Goal: Task Accomplishment & Management: Use online tool/utility

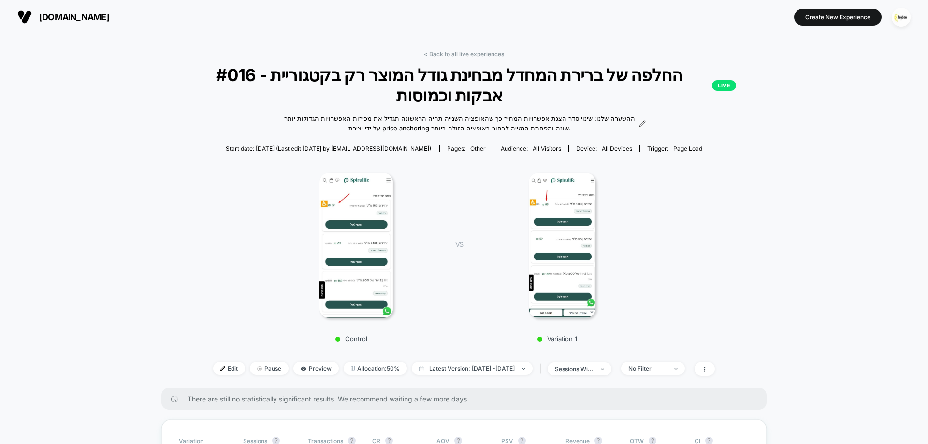
click at [475, 55] on link "< Back to all live experiences" at bounding box center [464, 53] width 80 height 7
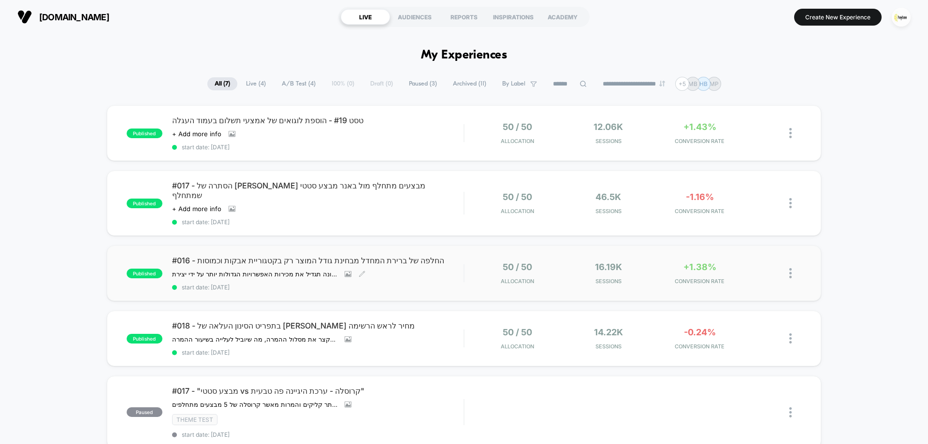
click at [410, 256] on span "#016 - החלפה של ברירת המחדל מבחינת גודל המוצר רק בקטגוריית אבקות וכמוסות" at bounding box center [318, 261] width 292 height 10
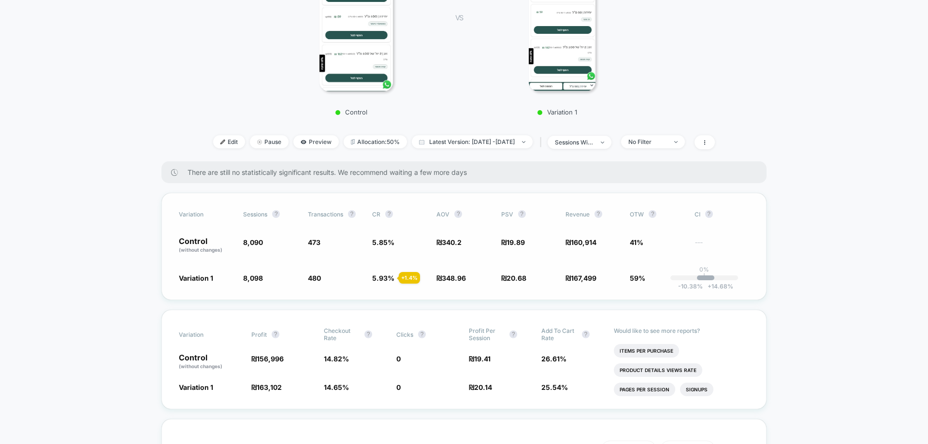
scroll to position [290, 0]
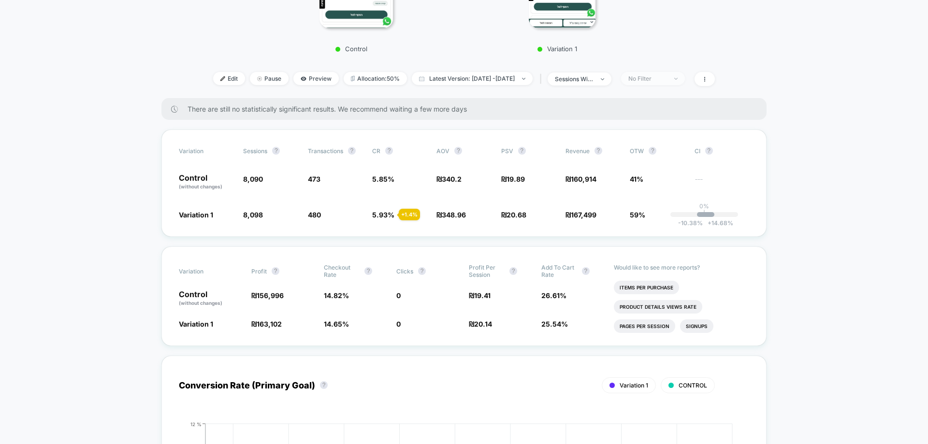
click at [675, 85] on span "No Filter" at bounding box center [653, 78] width 64 height 13
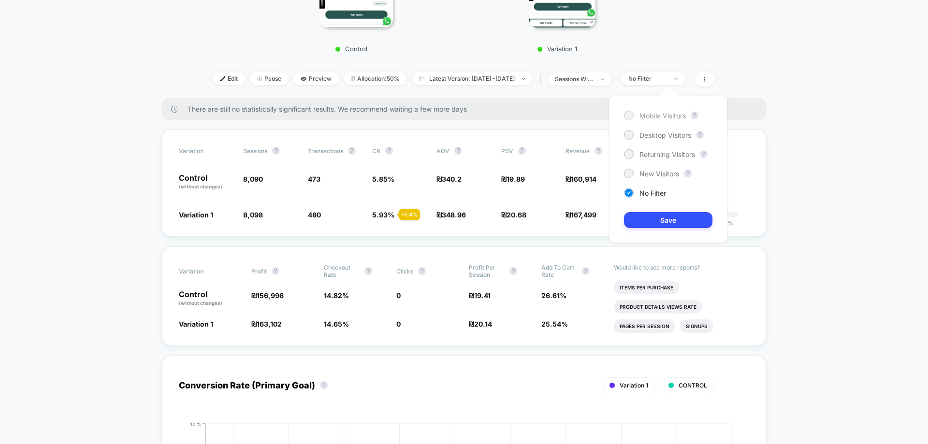
click at [674, 119] on span "Mobile Visitors" at bounding box center [663, 116] width 46 height 8
click at [684, 213] on button "Save" at bounding box center [668, 220] width 88 height 16
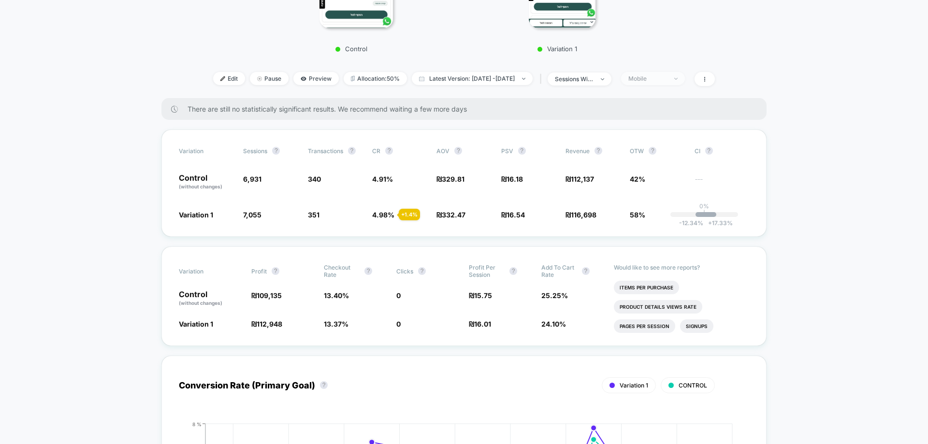
click at [667, 81] on div "Mobile" at bounding box center [648, 78] width 39 height 7
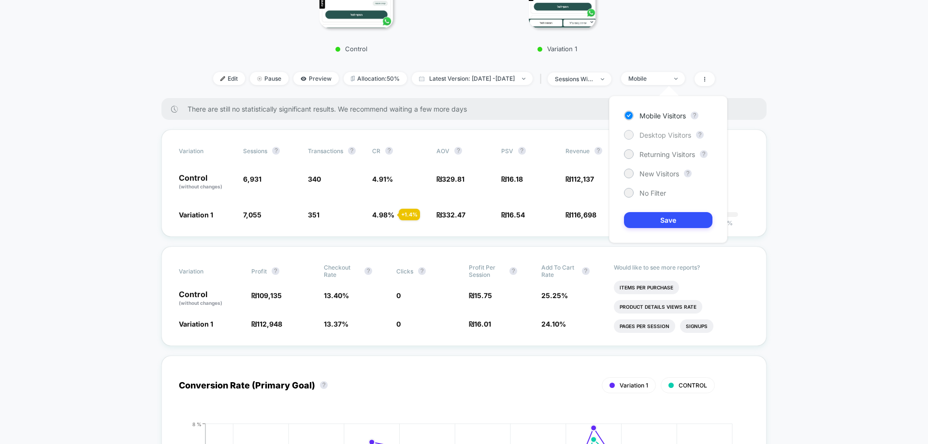
click at [677, 139] on span "Desktop Visitors" at bounding box center [666, 135] width 52 height 8
drag, startPoint x: 678, startPoint y: 232, endPoint x: 678, endPoint y: 225, distance: 6.8
click at [679, 231] on div "Mobile Visitors ? Desktop Visitors ? Returning Visitors ? New Visitors ? No Fil…" at bounding box center [668, 169] width 118 height 147
click at [678, 221] on button "Save" at bounding box center [668, 220] width 88 height 16
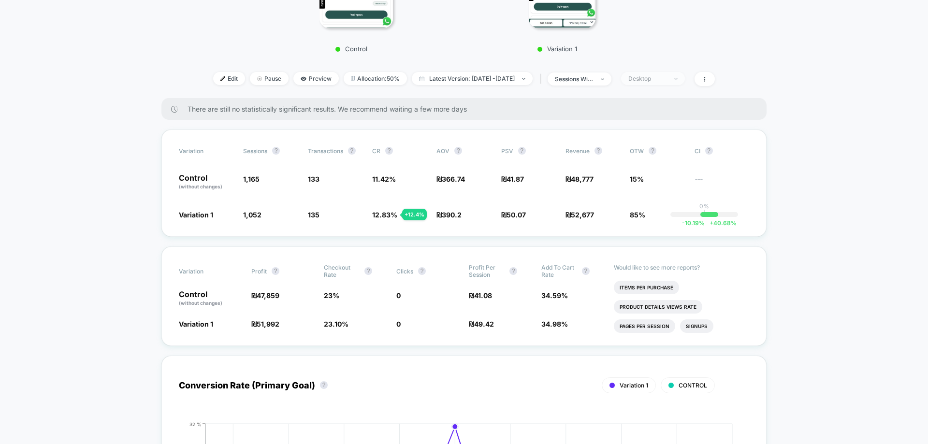
drag, startPoint x: 674, startPoint y: 77, endPoint x: 674, endPoint y: 84, distance: 6.8
click at [667, 77] on div "Desktop" at bounding box center [648, 78] width 39 height 7
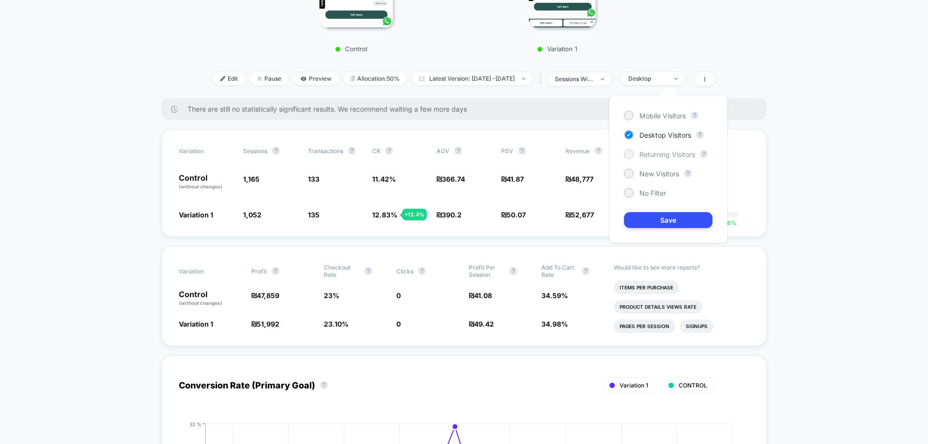
click at [665, 155] on span "Returning Visitors" at bounding box center [668, 154] width 56 height 8
click at [676, 221] on button "Save" at bounding box center [668, 220] width 88 height 16
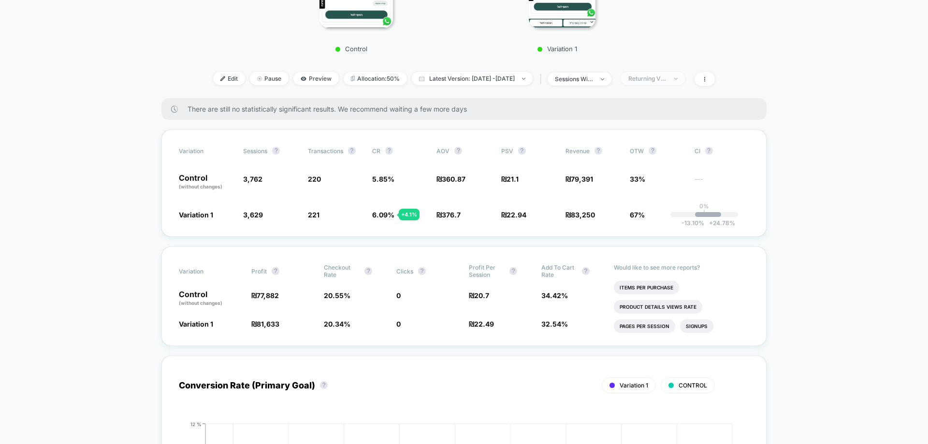
click at [685, 80] on span "Returning Visitors" at bounding box center [653, 78] width 64 height 13
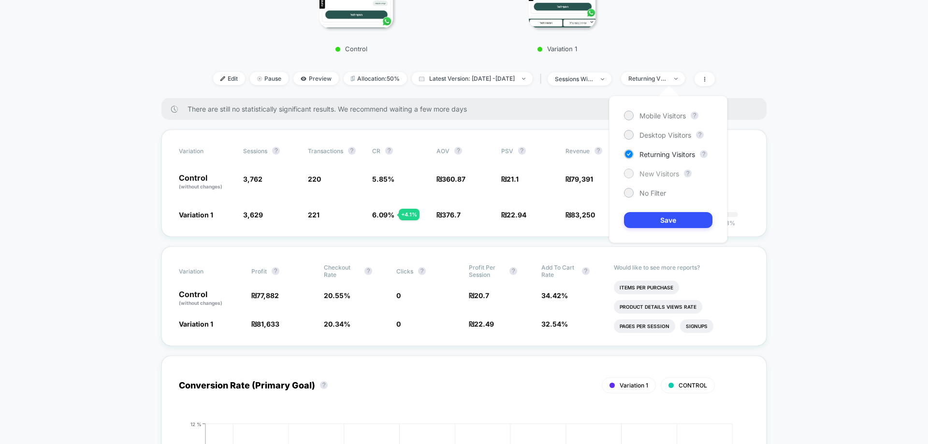
click at [658, 173] on span "New Visitors" at bounding box center [660, 174] width 40 height 8
click at [660, 220] on button "Save" at bounding box center [668, 220] width 88 height 16
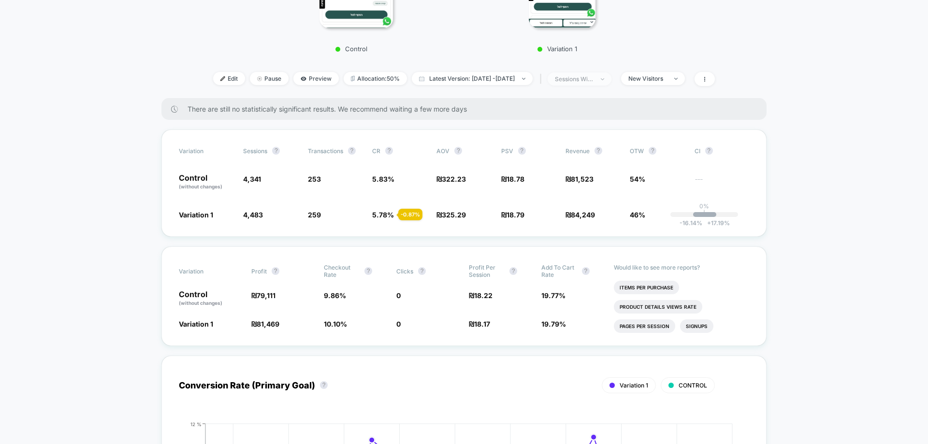
click at [593, 84] on span "sessions with impression" at bounding box center [580, 79] width 64 height 13
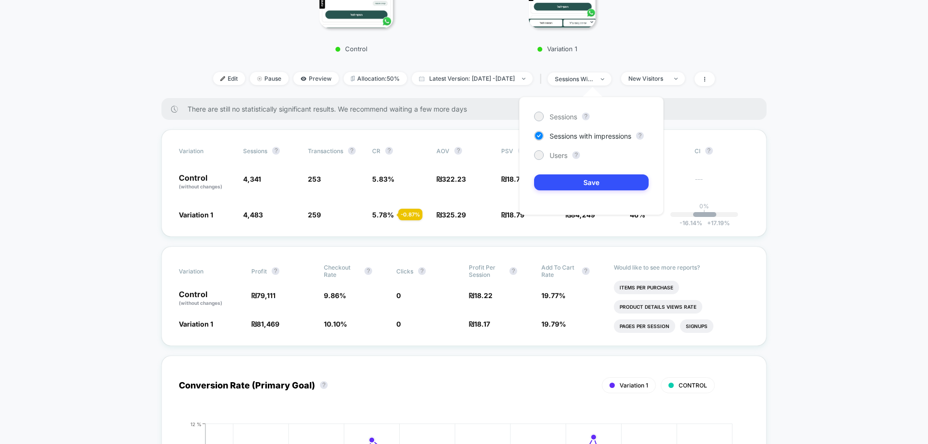
drag, startPoint x: 593, startPoint y: 84, endPoint x: 635, endPoint y: 83, distance: 42.1
click at [593, 84] on span "sessions with impression" at bounding box center [580, 79] width 64 height 13
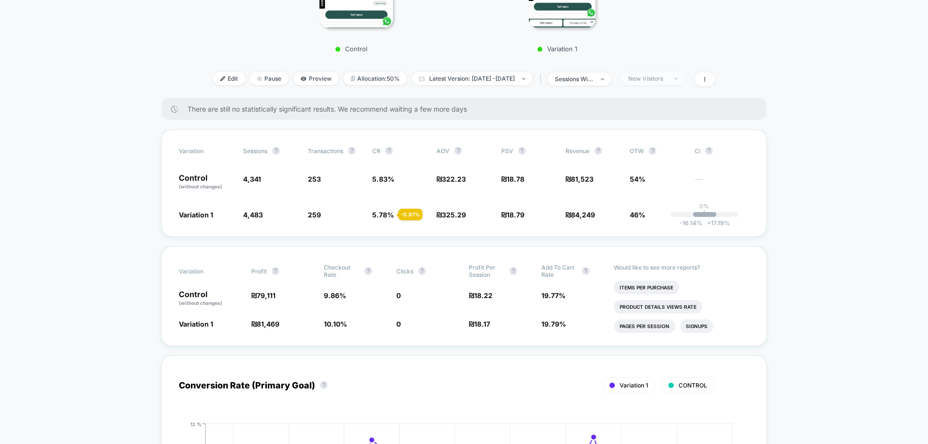
click at [667, 77] on div "New Visitors" at bounding box center [648, 78] width 39 height 7
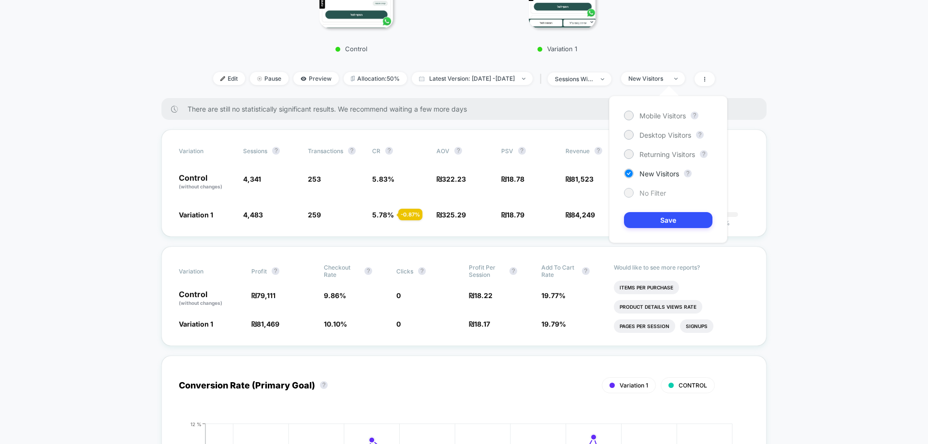
click at [655, 193] on span "No Filter" at bounding box center [653, 193] width 27 height 8
click at [669, 228] on div "Mobile Visitors ? Desktop Visitors ? Returning Visitors ? New Visitors ? No Fil…" at bounding box center [668, 169] width 118 height 147
click at [664, 225] on button "Save" at bounding box center [668, 220] width 88 height 16
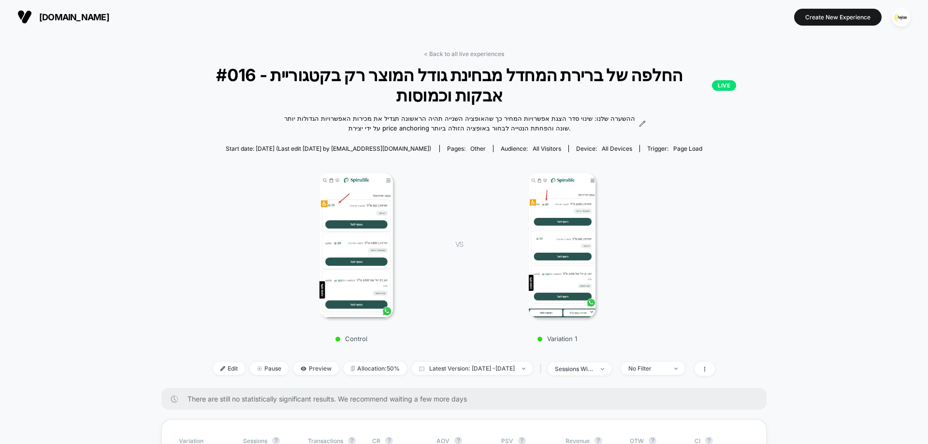
click at [505, 78] on span "#016 - החלפה של ברירת המחדל מבחינת גודל המוצר רק בקטגוריית אבקות וכמוסות LIVE" at bounding box center [464, 85] width 545 height 41
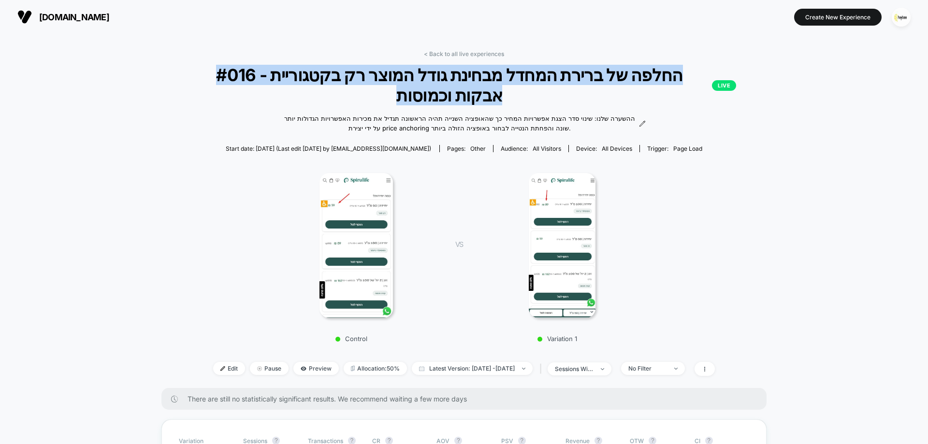
click at [505, 78] on span "#016 - החלפה של ברירת המחדל מבחינת גודל המוצר רק בקטגוריית אבקות וכמוסות LIVE" at bounding box center [464, 85] width 545 height 41
copy span "#016 - החלפה של ברירת המחדל מבחינת גודל המוצר רק בקטגוריית אבקות וכמוסות"
click at [372, 206] on img at bounding box center [357, 245] width 74 height 145
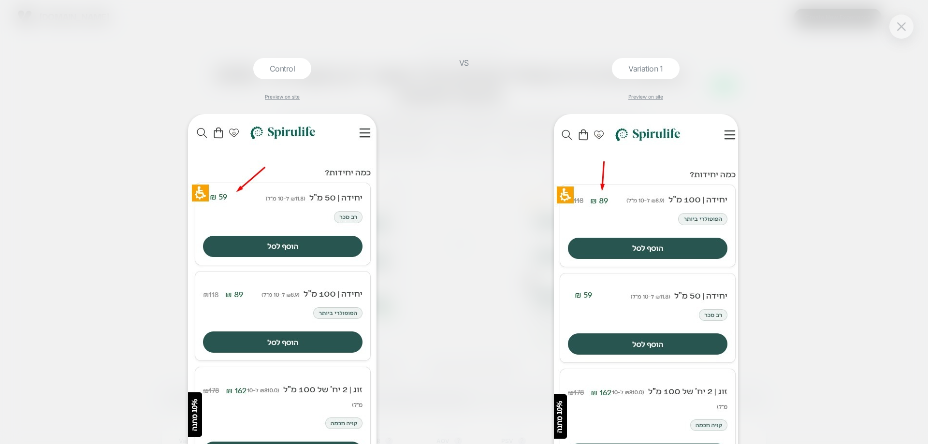
click at [465, 108] on div "VS" at bounding box center [464, 251] width 24 height 386
click at [907, 30] on button at bounding box center [902, 26] width 15 height 15
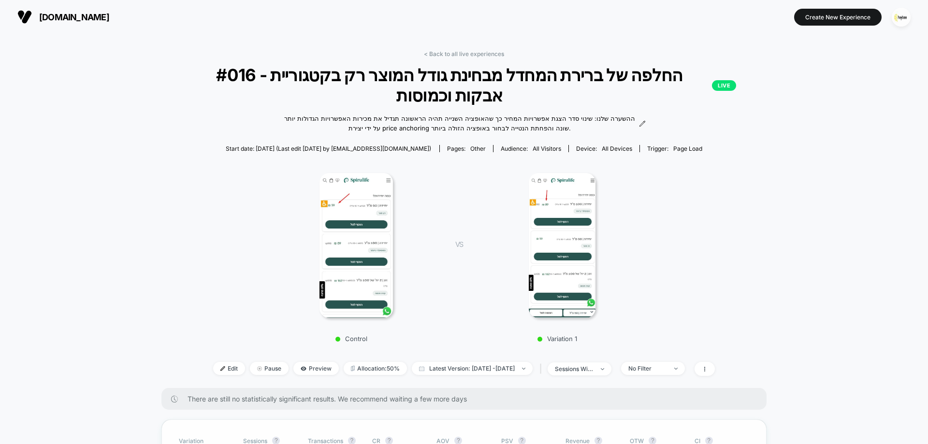
scroll to position [145, 0]
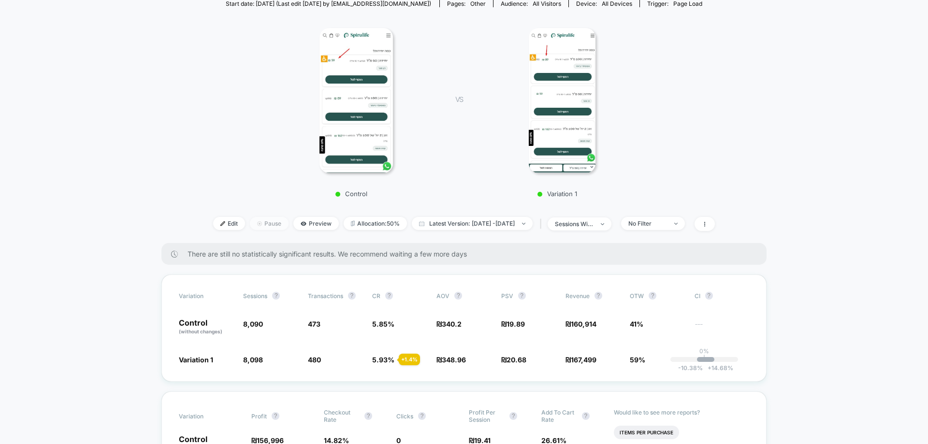
click at [257, 227] on span "Pause" at bounding box center [269, 223] width 39 height 13
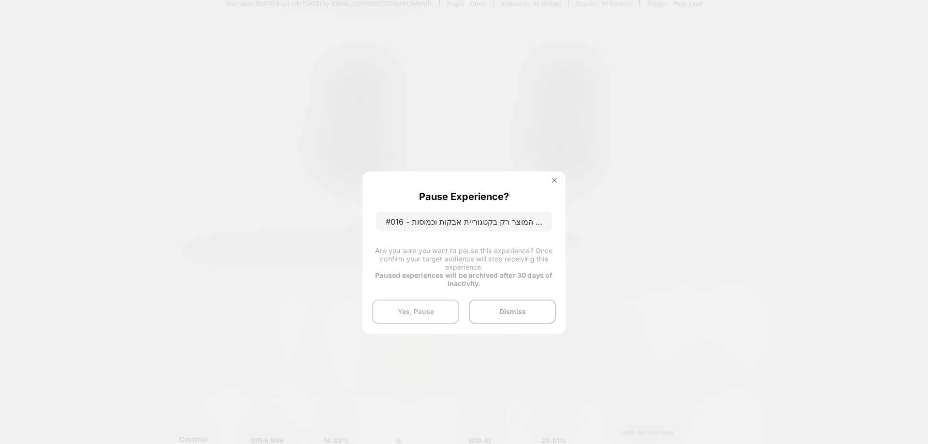
click at [420, 302] on button "Yes, Pause" at bounding box center [415, 312] width 87 height 24
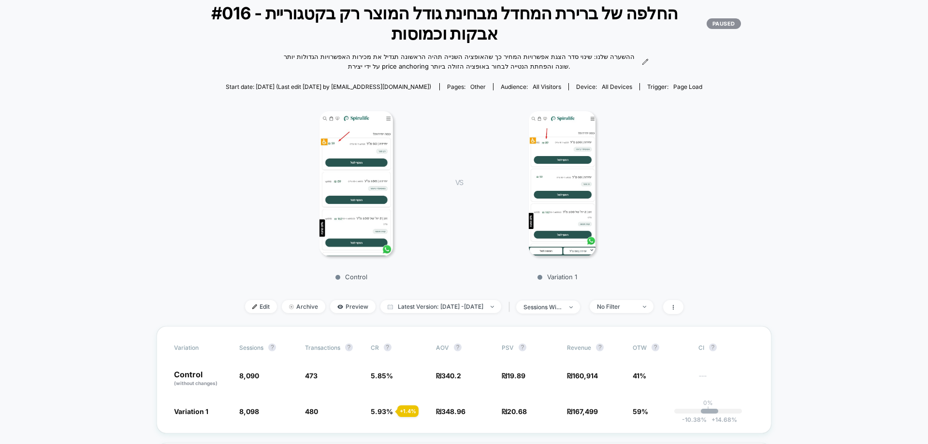
scroll to position [0, 0]
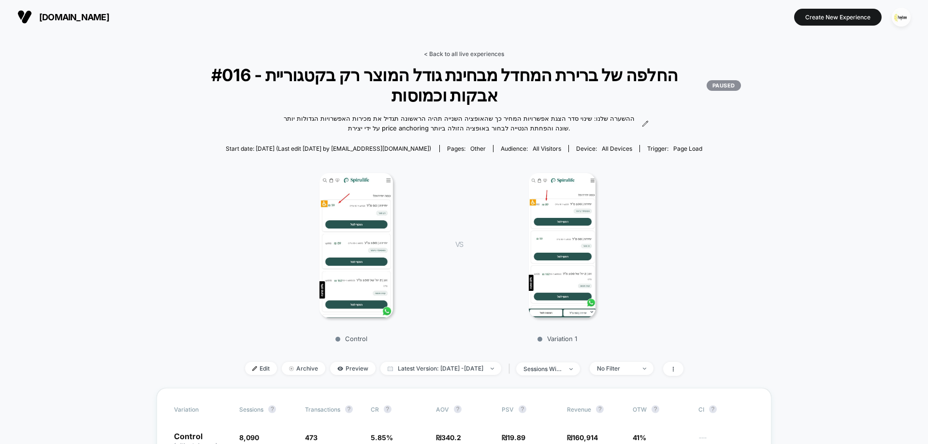
click at [482, 53] on link "< Back to all live experiences" at bounding box center [464, 53] width 80 height 7
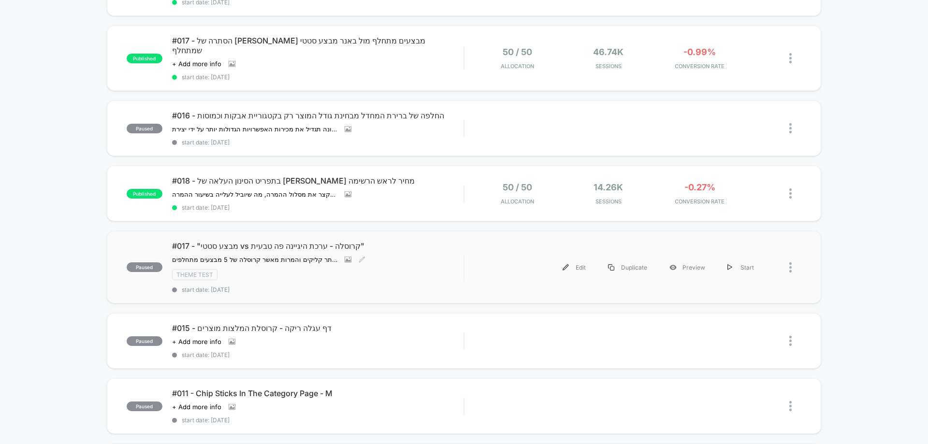
scroll to position [48, 0]
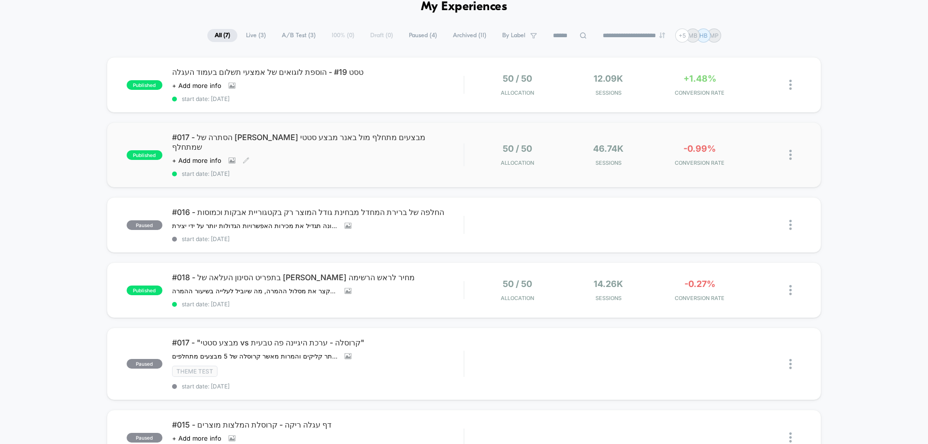
click at [395, 148] on div "#017 - הסתרה של [PERSON_NAME] מבצעים מתחלף מול באנר מבצע סטטי שמתחלף Click to v…" at bounding box center [318, 155] width 292 height 45
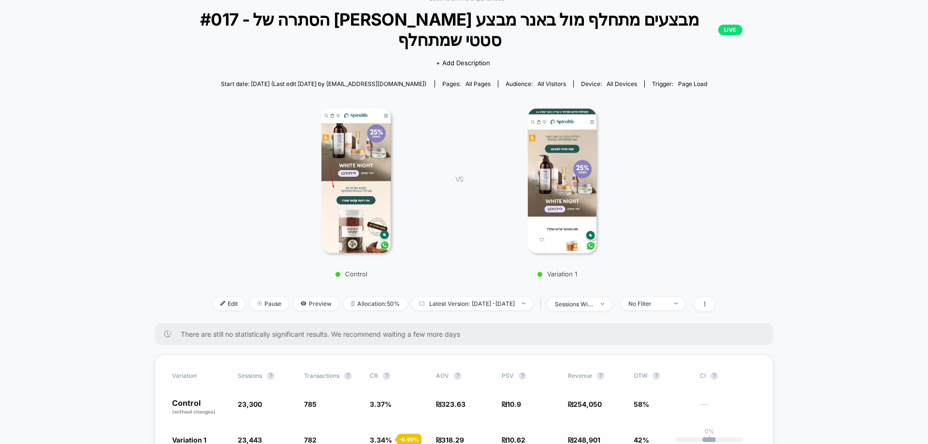
scroll to position [193, 0]
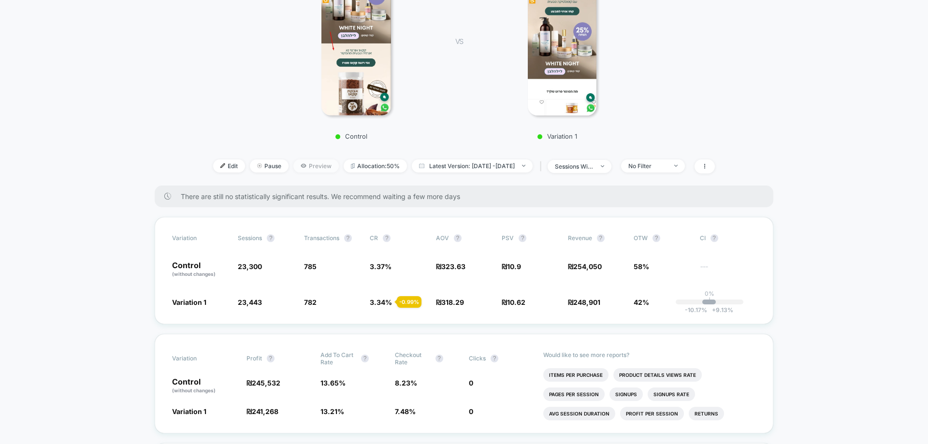
click at [301, 160] on span "Preview" at bounding box center [316, 166] width 45 height 13
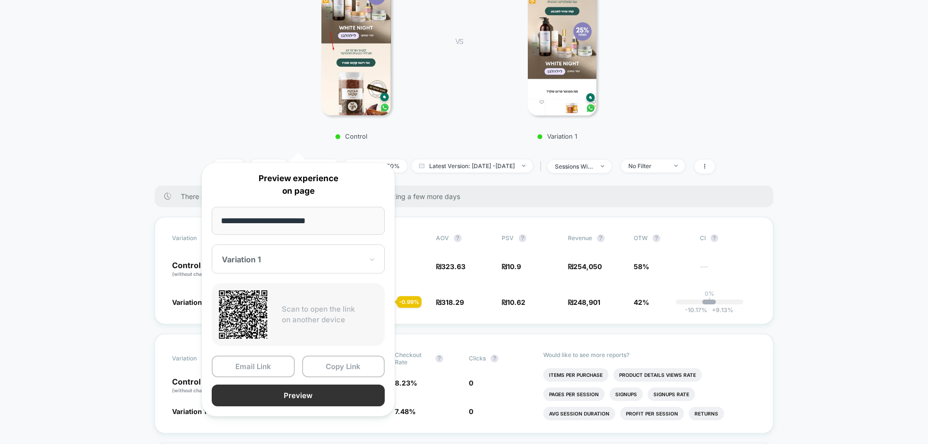
click at [305, 391] on button "Preview" at bounding box center [298, 396] width 173 height 22
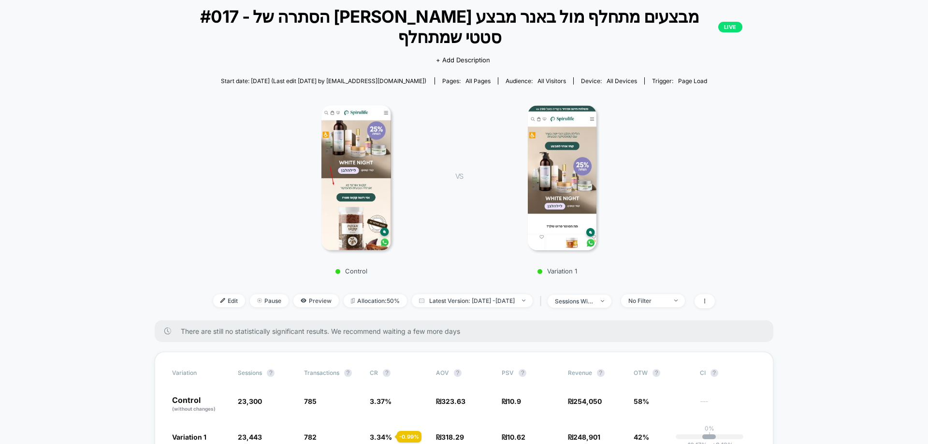
scroll to position [97, 0]
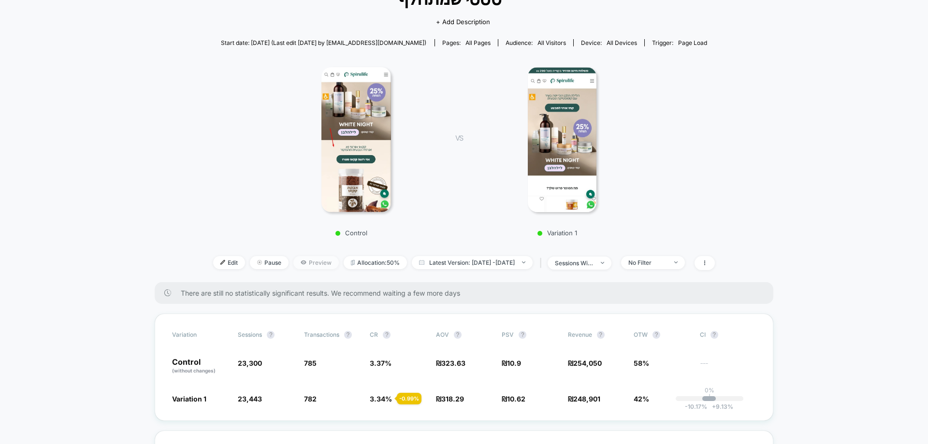
click at [307, 256] on span "Preview" at bounding box center [316, 262] width 45 height 13
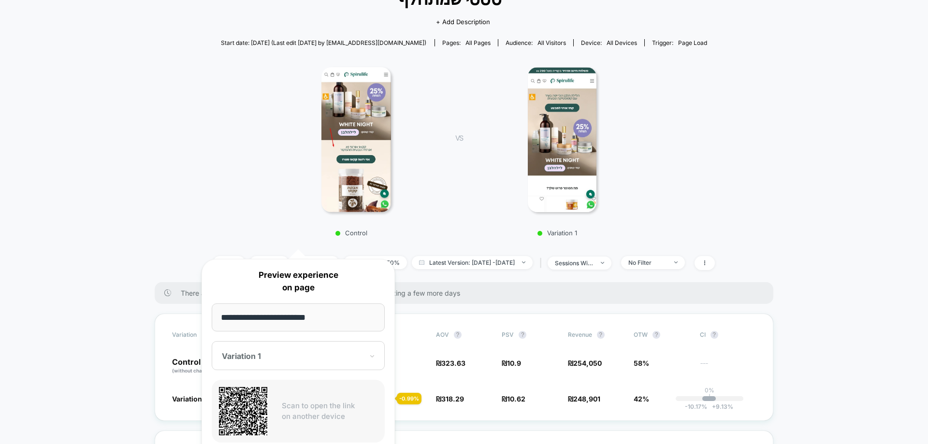
click at [281, 365] on div "Variation 1" at bounding box center [298, 355] width 173 height 29
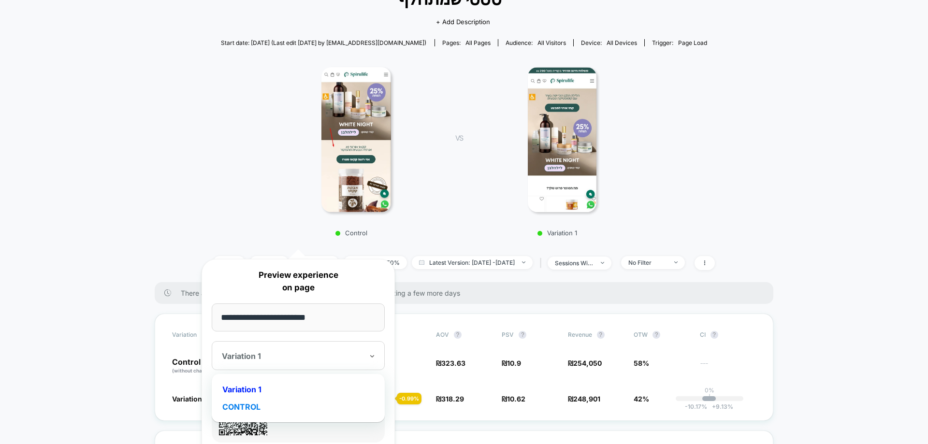
click at [253, 409] on div "CONTROL" at bounding box center [298, 406] width 163 height 17
click at [278, 365] on div "CONTROL" at bounding box center [298, 355] width 173 height 29
click at [270, 393] on div "Variation 1" at bounding box center [298, 389] width 163 height 17
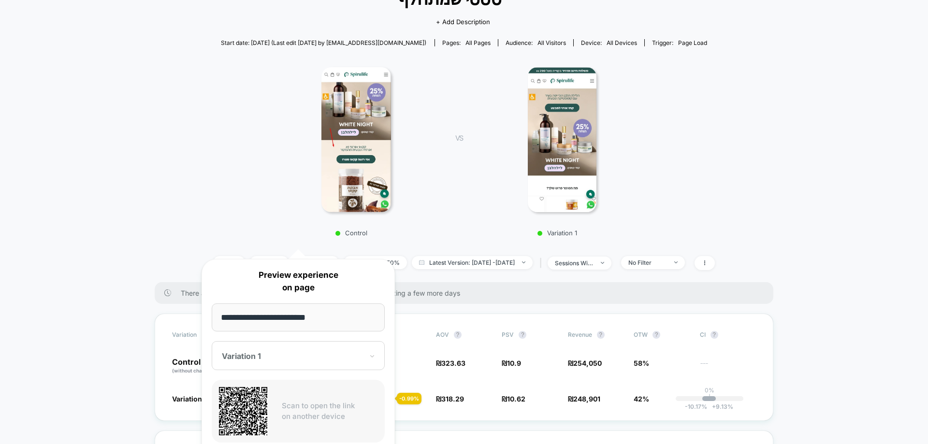
click at [675, 150] on div "Control VS Variation 1" at bounding box center [459, 149] width 619 height 186
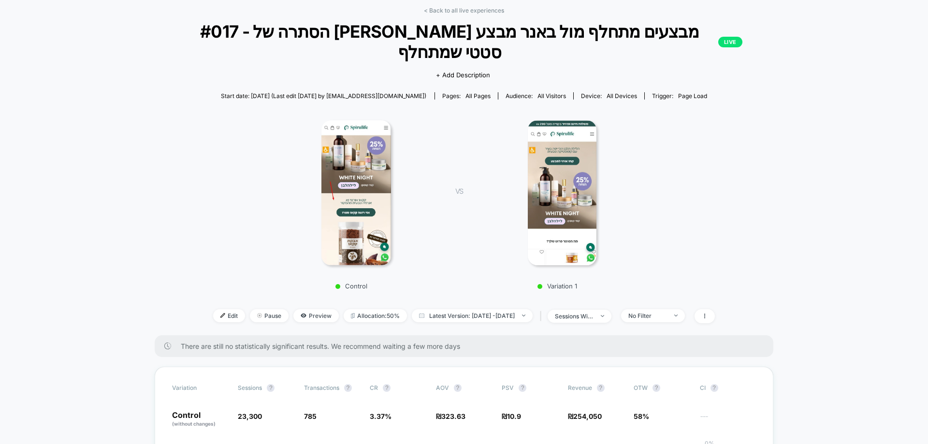
scroll to position [0, 0]
